Goal: Information Seeking & Learning: Learn about a topic

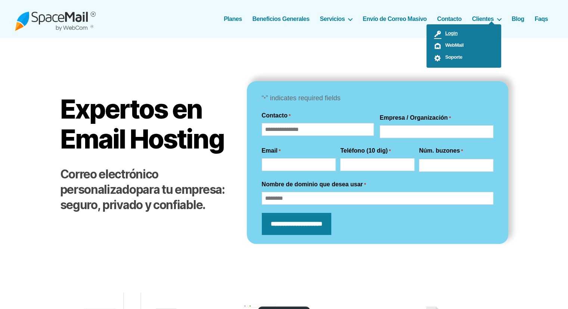
click at [456, 38] on link "Login" at bounding box center [464, 34] width 75 height 12
click at [451, 58] on span "Soporte" at bounding box center [452, 57] width 21 height 6
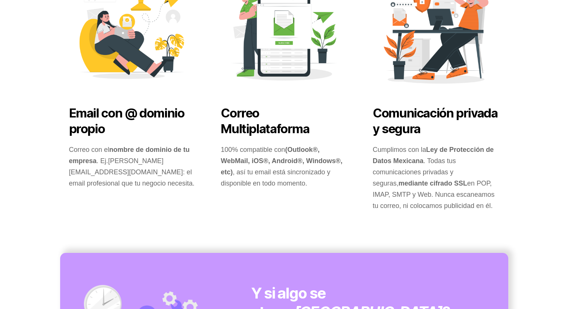
scroll to position [336, 0]
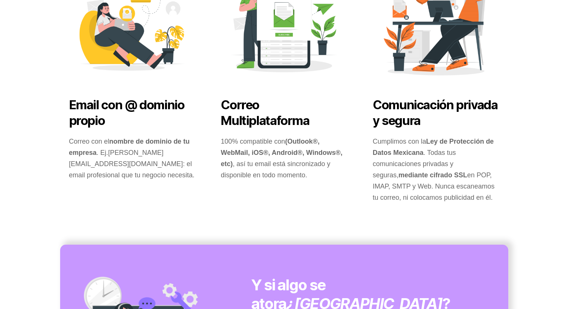
click at [262, 153] on strong "(Outlook®, WebMail, iOS®, Android®, Windows®, etc)" at bounding box center [282, 153] width 122 height 30
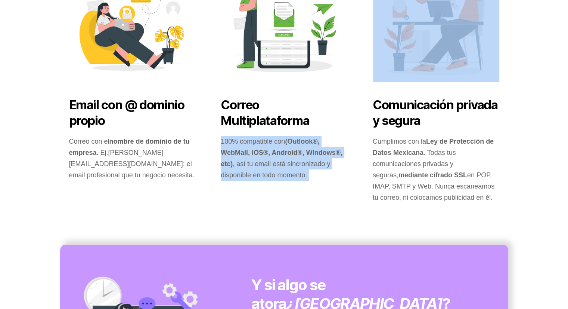
click at [262, 153] on strong "(Outlook®, WebMail, iOS®, Android®, Windows®, etc)" at bounding box center [282, 153] width 122 height 30
click at [250, 164] on p "100% compatible con (Outlook®, WebMail, iOS®, Android®, Windows®, etc) , así tu…" at bounding box center [284, 158] width 127 height 45
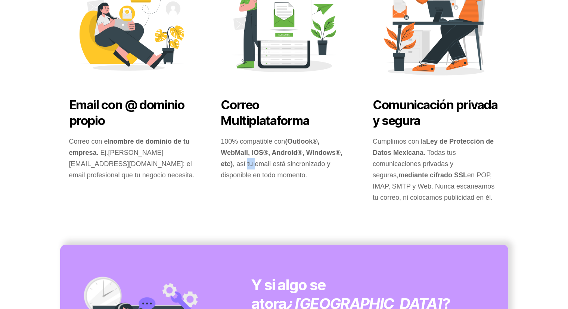
click at [250, 164] on p "100% compatible con (Outlook®, WebMail, iOS®, Android®, Windows®, etc) , así tu…" at bounding box center [284, 158] width 127 height 45
click at [252, 163] on p "100% compatible con (Outlook®, WebMail, iOS®, Android®, Windows®, etc) , así tu…" at bounding box center [284, 158] width 127 height 45
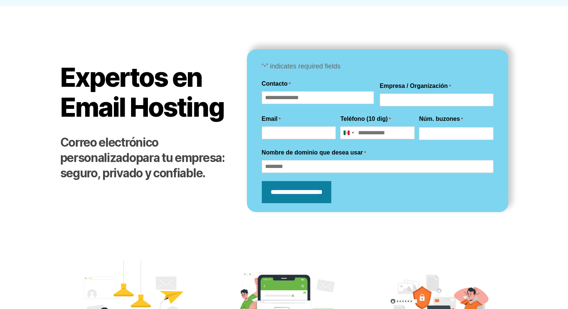
scroll to position [0, 0]
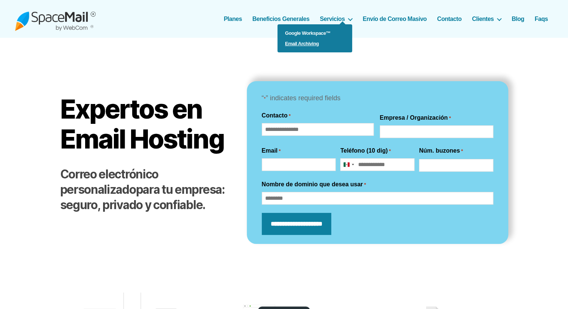
click at [316, 44] on link "Email Archiving" at bounding box center [315, 43] width 75 height 10
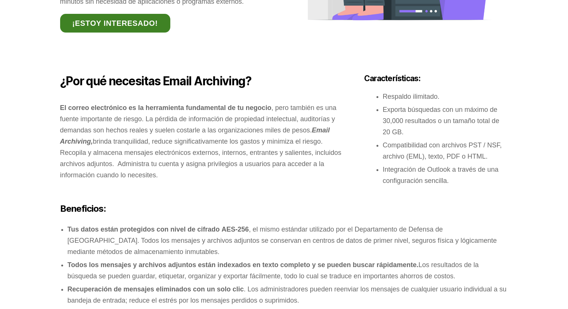
scroll to position [262, 0]
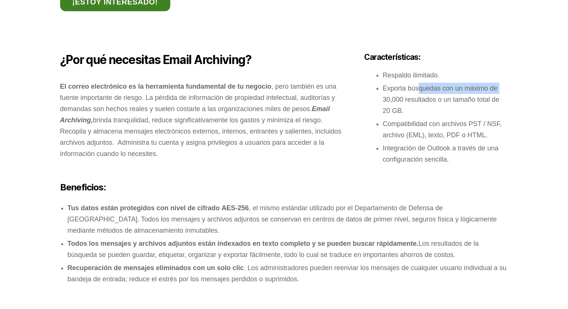
drag, startPoint x: 417, startPoint y: 92, endPoint x: 413, endPoint y: 96, distance: 6.1
click at [362, 100] on div "¿Por qué necesitas Email Archiving? El correo electrónico es la herramienta fun…" at bounding box center [284, 108] width 448 height 112
click at [414, 96] on li "Exporta búsquedas con un máximo de 30,000 resultados o un tamaño total de 20 GB." at bounding box center [446, 100] width 126 height 34
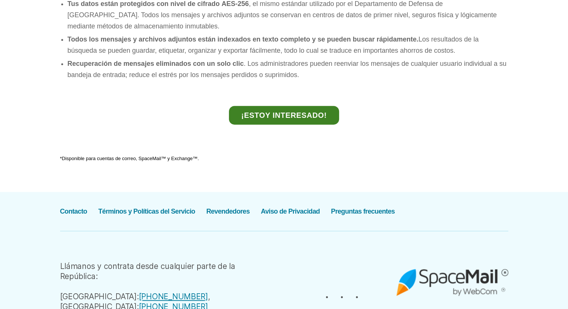
scroll to position [591, 0]
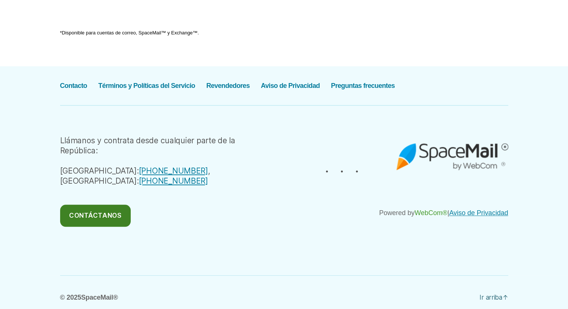
click at [438, 216] on link "WebCom®" at bounding box center [431, 212] width 33 height 7
